Goal: Understand process/instructions: Learn how to perform a task or action

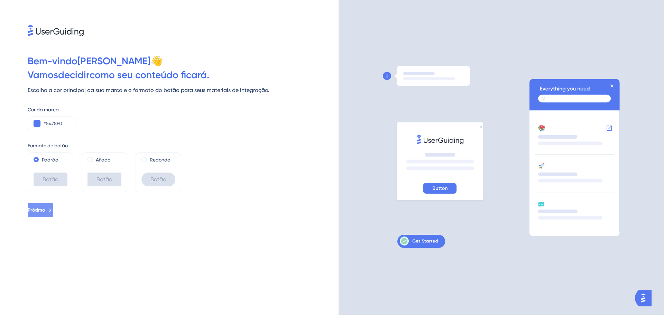
click at [45, 211] on font "Próximo" at bounding box center [36, 210] width 17 height 6
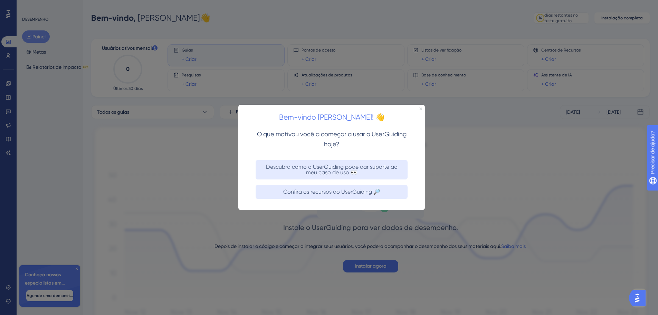
click at [421, 109] on icon "Fechar visualização" at bounding box center [421, 108] width 3 height 3
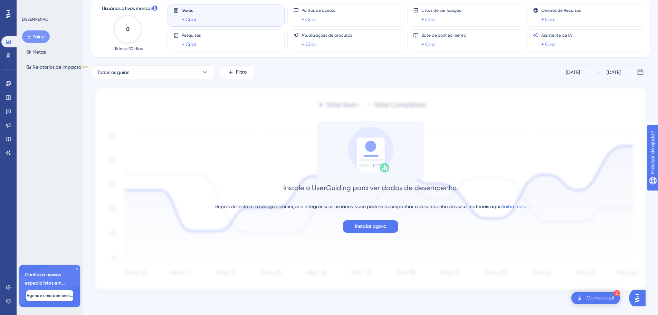
scroll to position [41, 0]
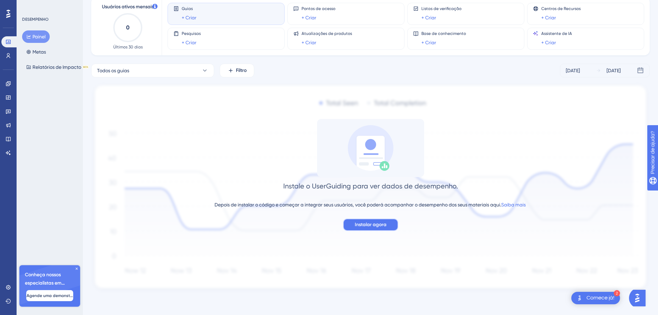
click at [375, 223] on font "Instalar agora" at bounding box center [371, 225] width 32 height 6
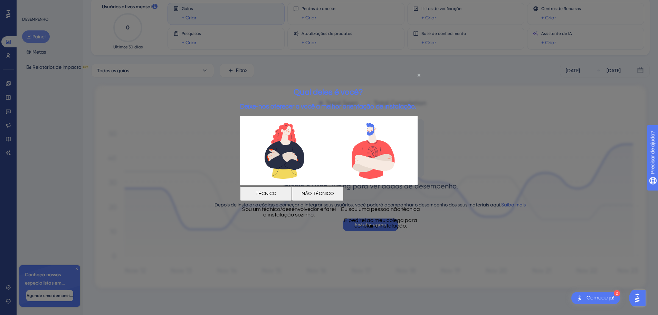
scroll to position [0, 0]
click at [277, 191] on font "TÉCNICO" at bounding box center [266, 193] width 21 height 5
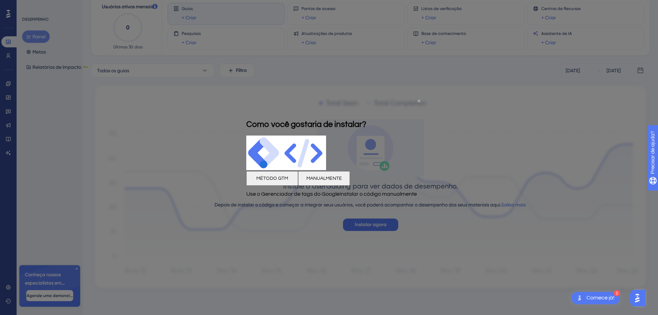
drag, startPoint x: 418, startPoint y: 101, endPoint x: 653, endPoint y: 197, distance: 254.2
click at [418, 101] on icon "Fechar visualização" at bounding box center [419, 100] width 3 height 3
